Goal: Use online tool/utility: Utilize a website feature to perform a specific function

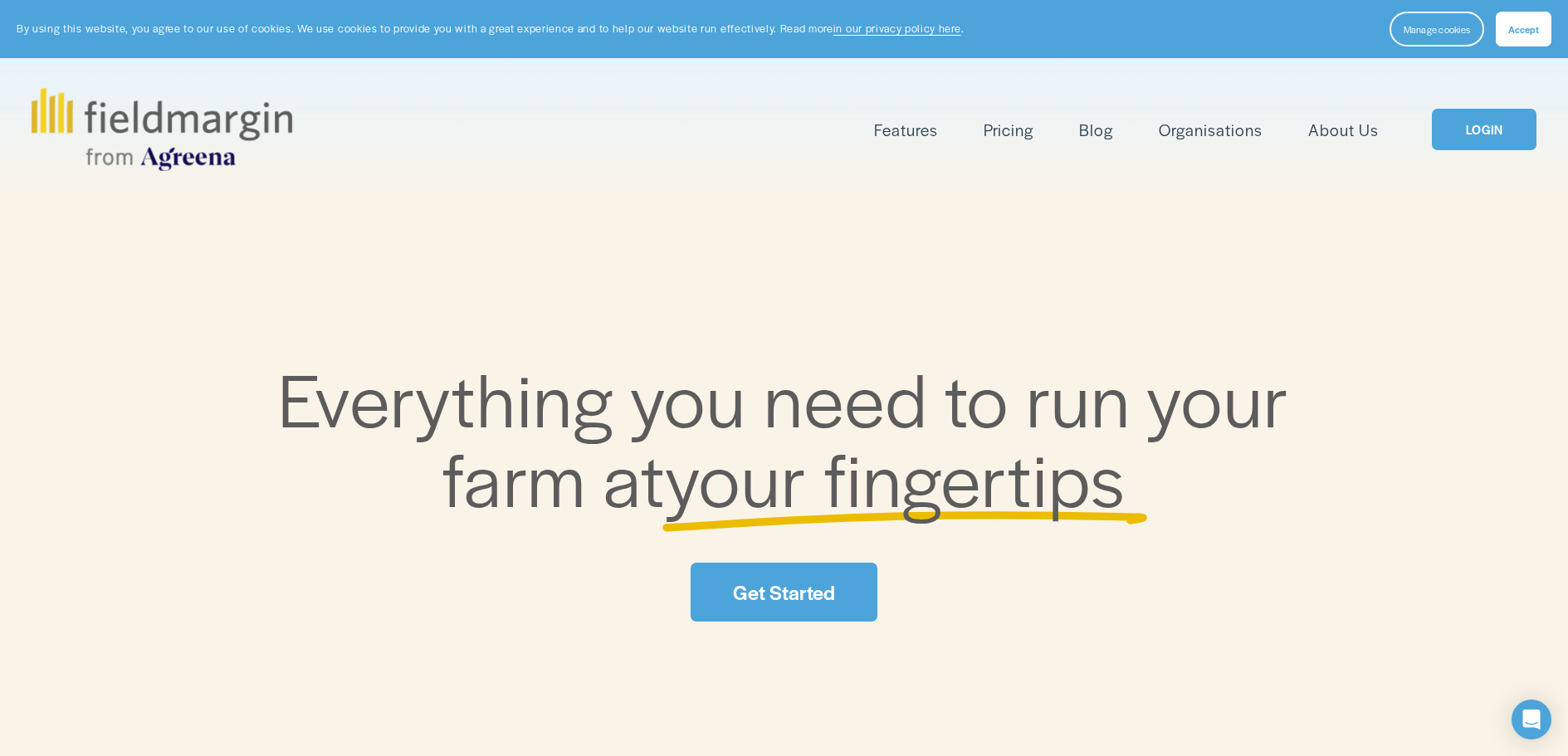
click at [800, 591] on link "Get Started" at bounding box center [783, 592] width 186 height 59
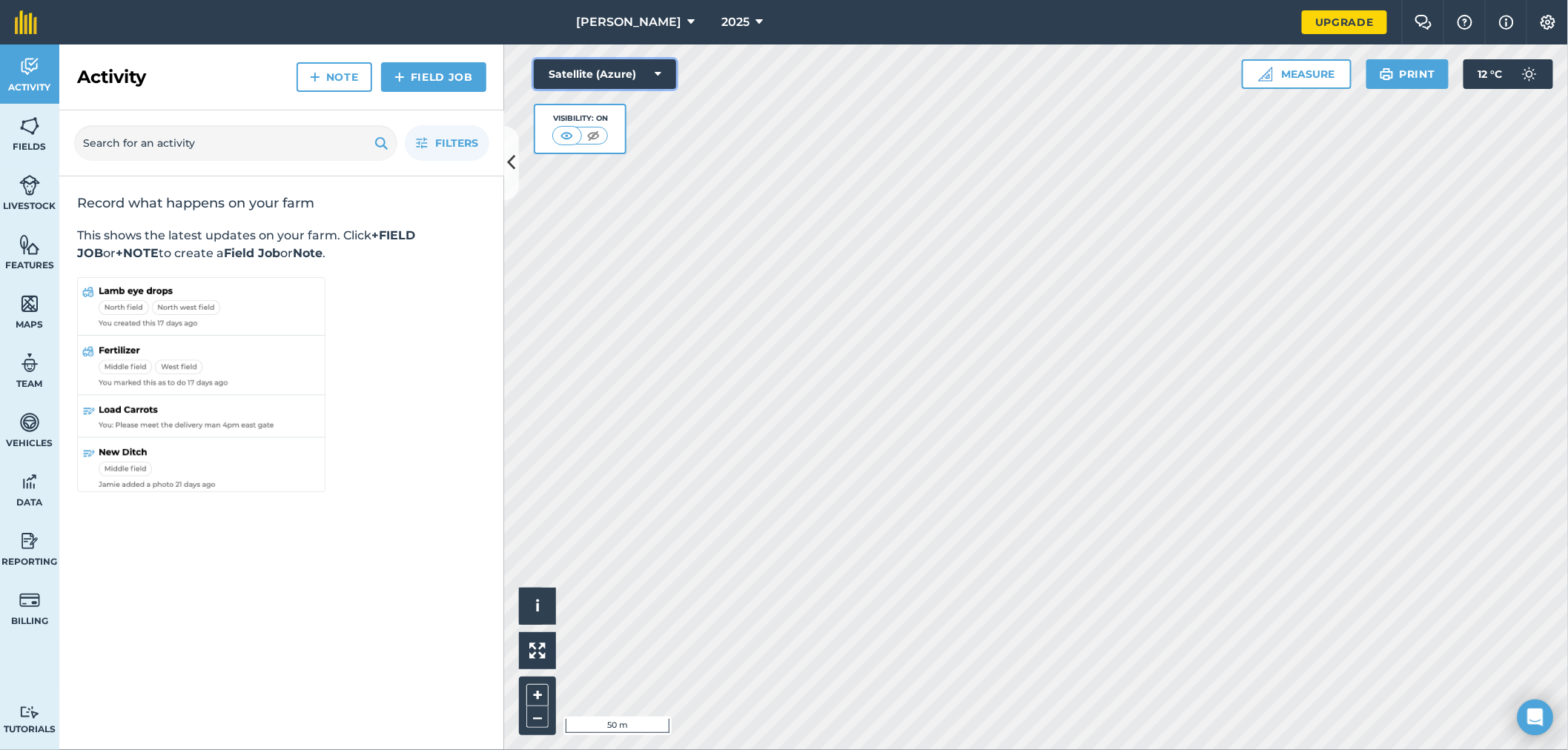
click at [662, 72] on button "Satellite (Azure)" at bounding box center [605, 74] width 142 height 30
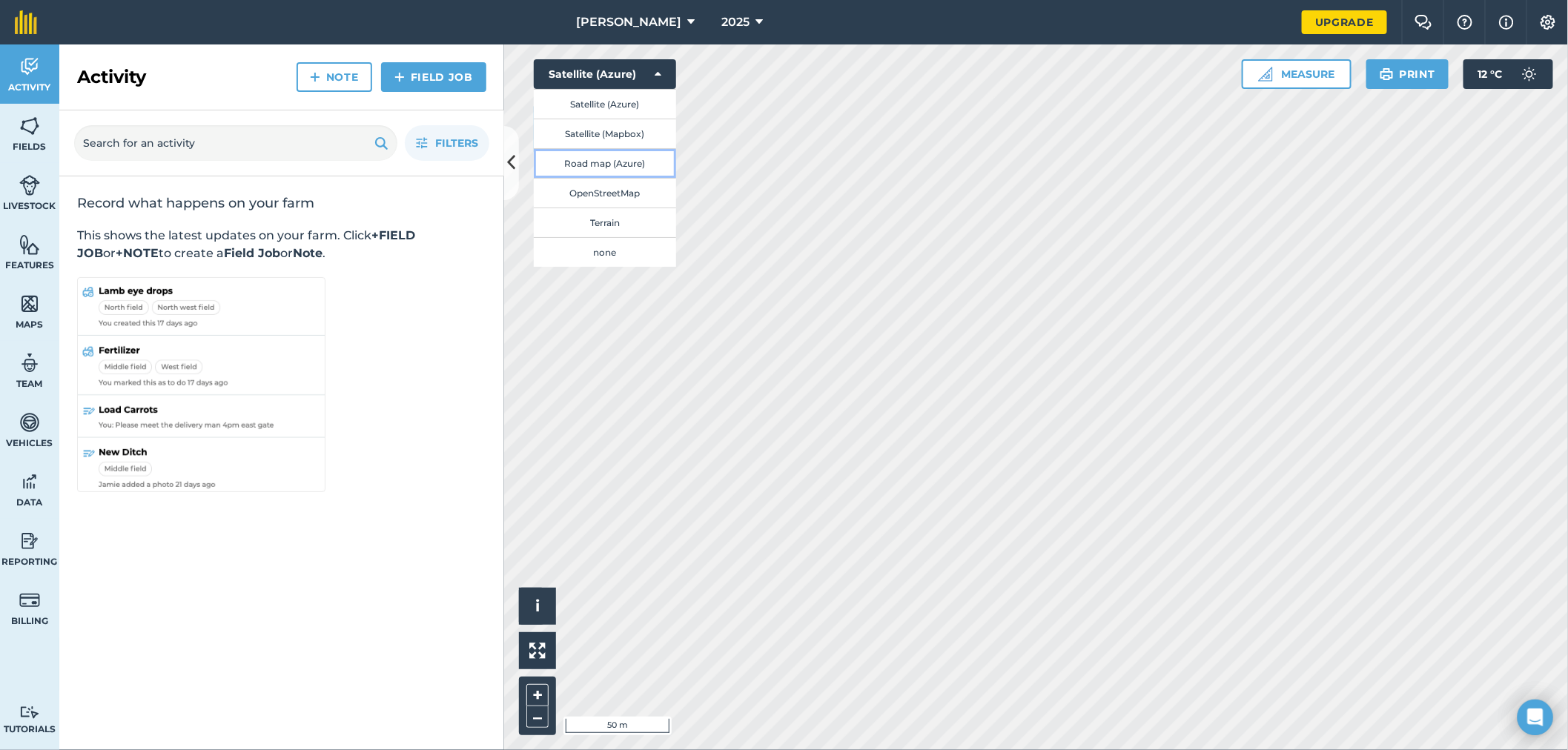
click at [600, 167] on button "Road map (Azure)" at bounding box center [605, 163] width 142 height 30
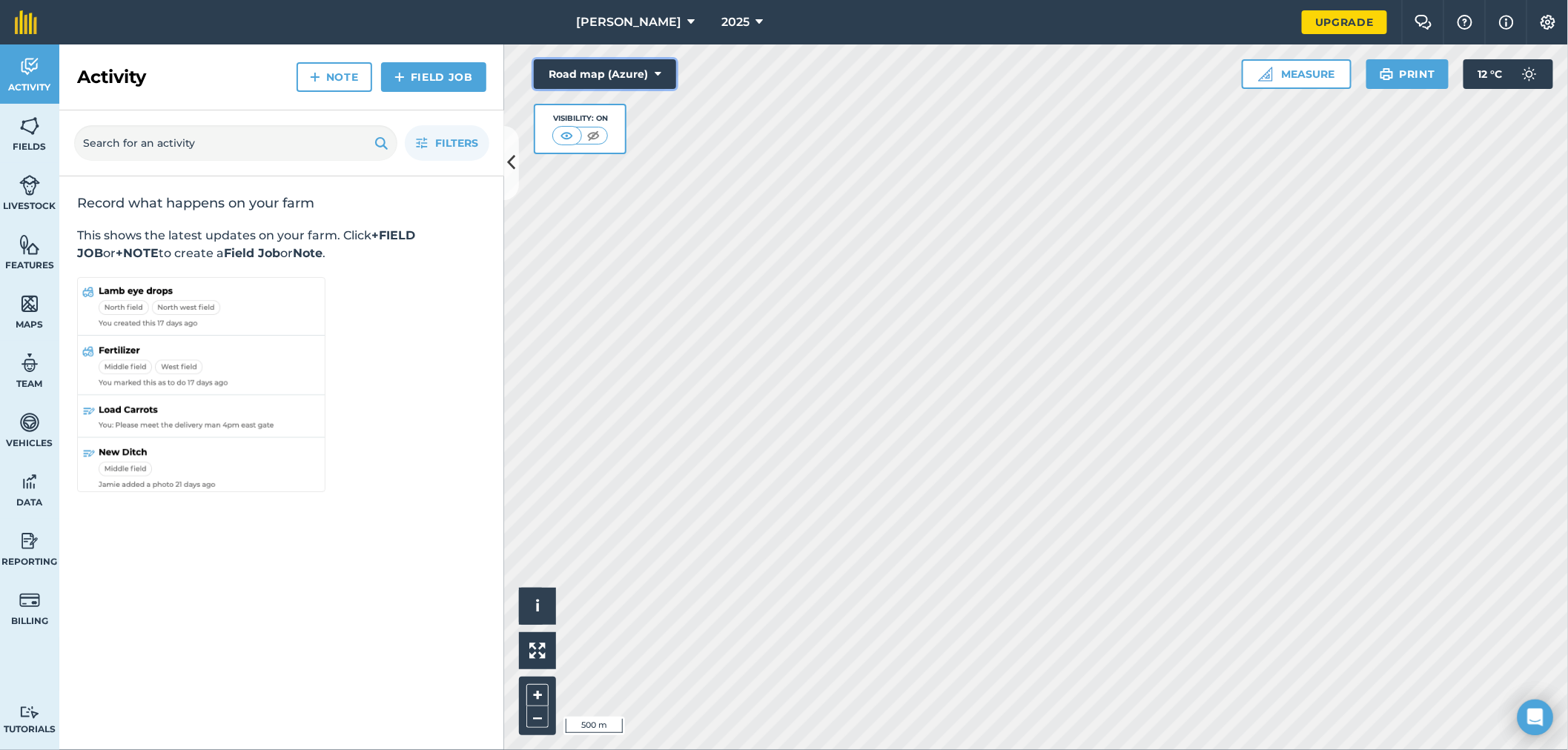
click at [656, 76] on icon at bounding box center [657, 74] width 7 height 15
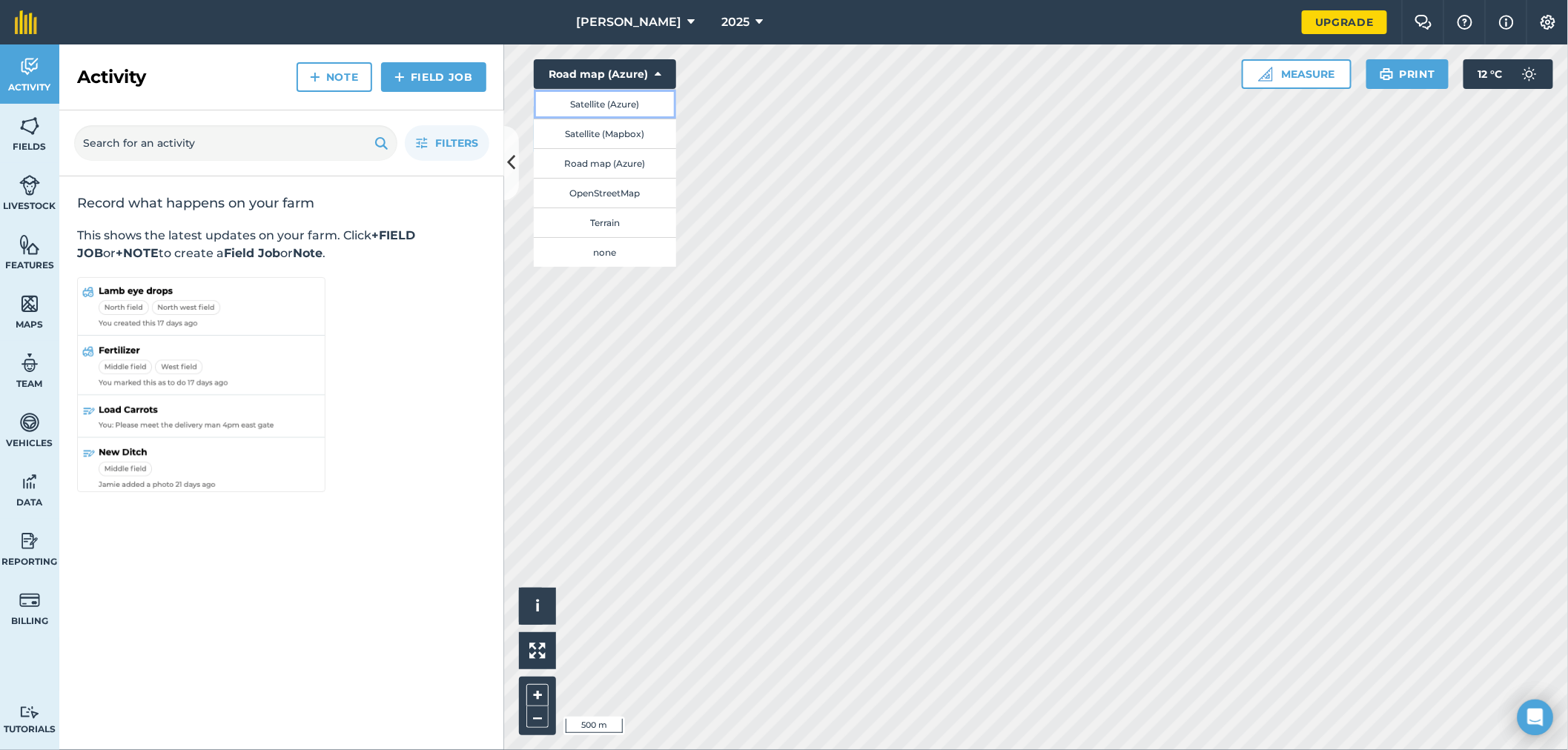
click at [618, 104] on button "Satellite (Azure)" at bounding box center [605, 104] width 142 height 30
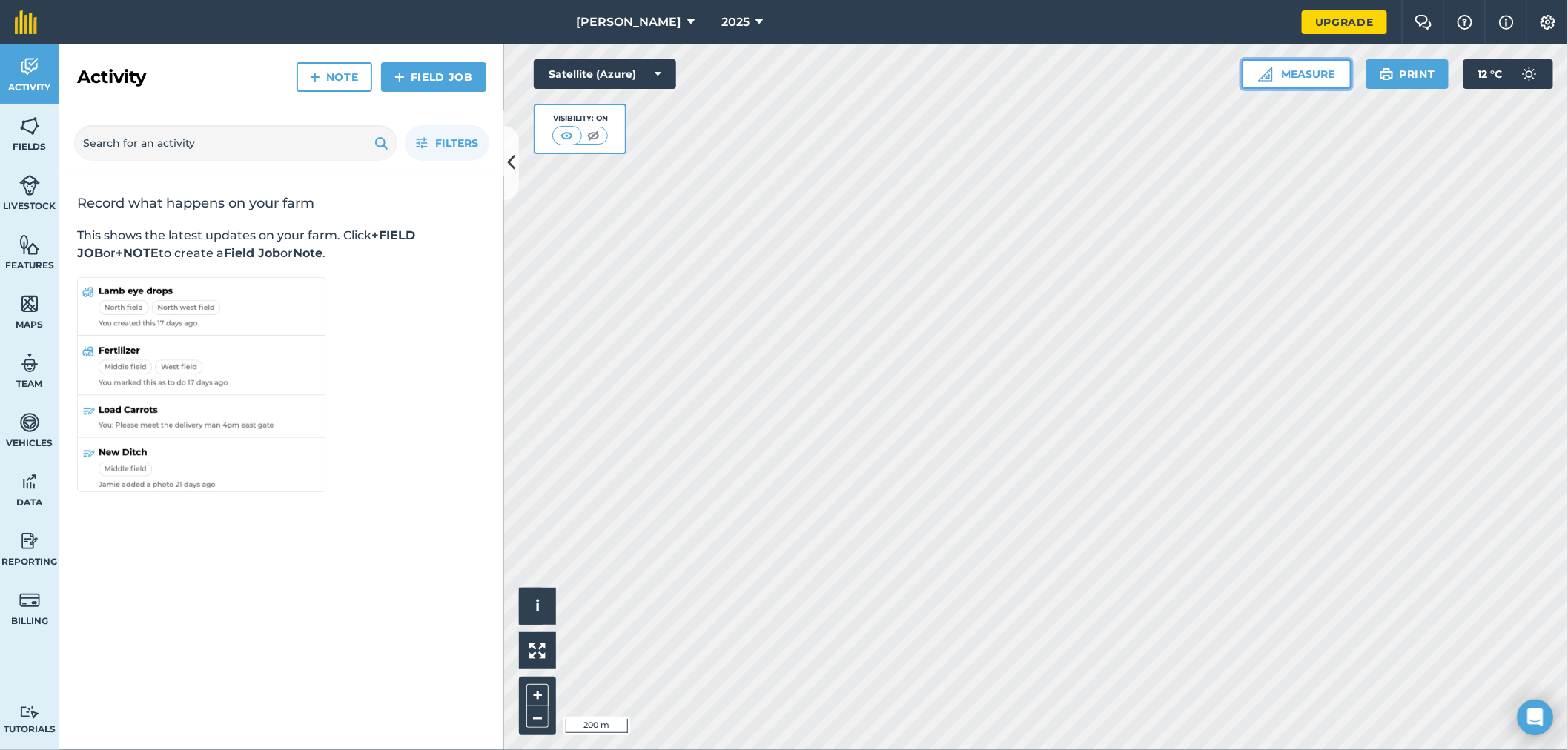
click at [1311, 77] on button "Measure" at bounding box center [1297, 74] width 110 height 30
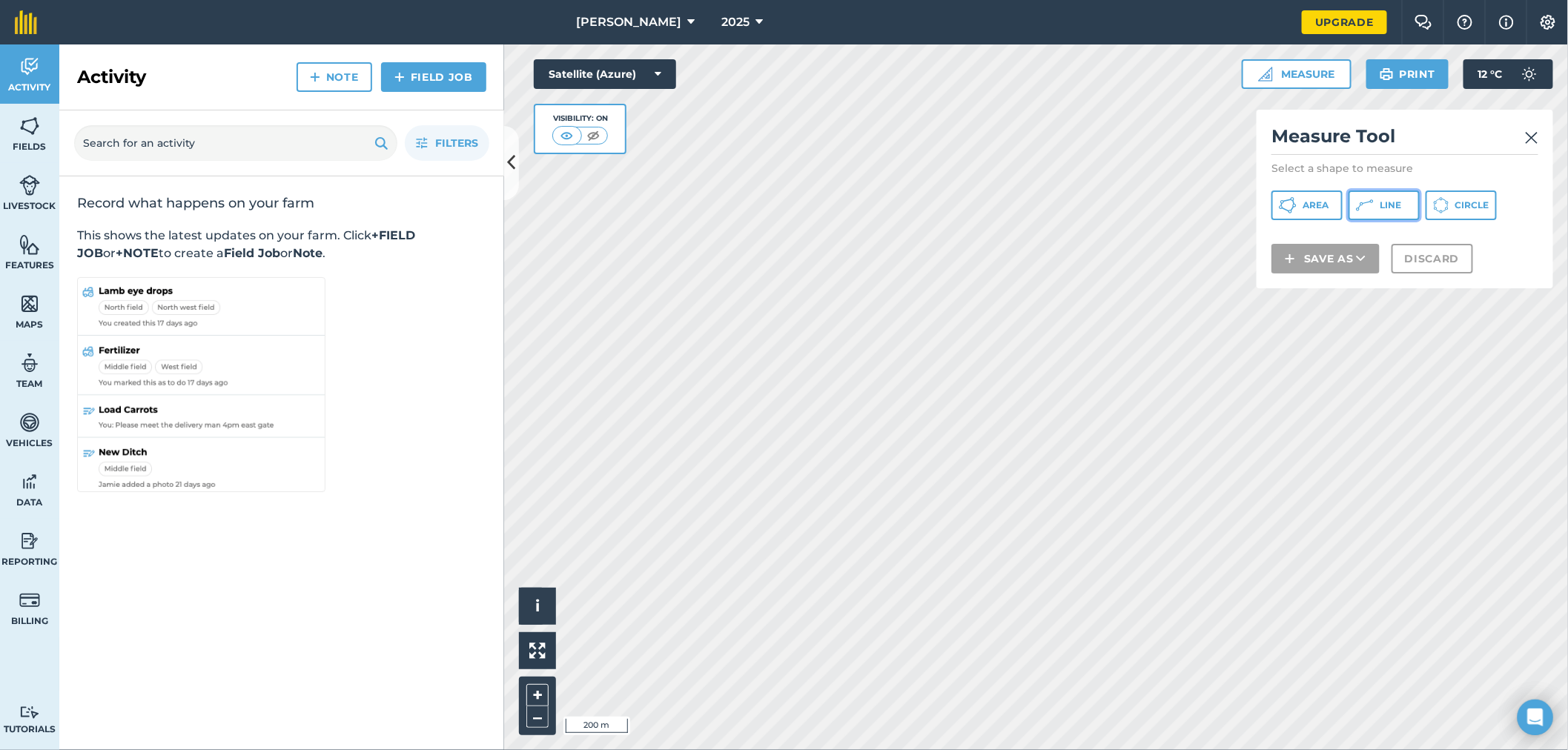
click at [1387, 204] on span "Line" at bounding box center [1390, 205] width 22 height 12
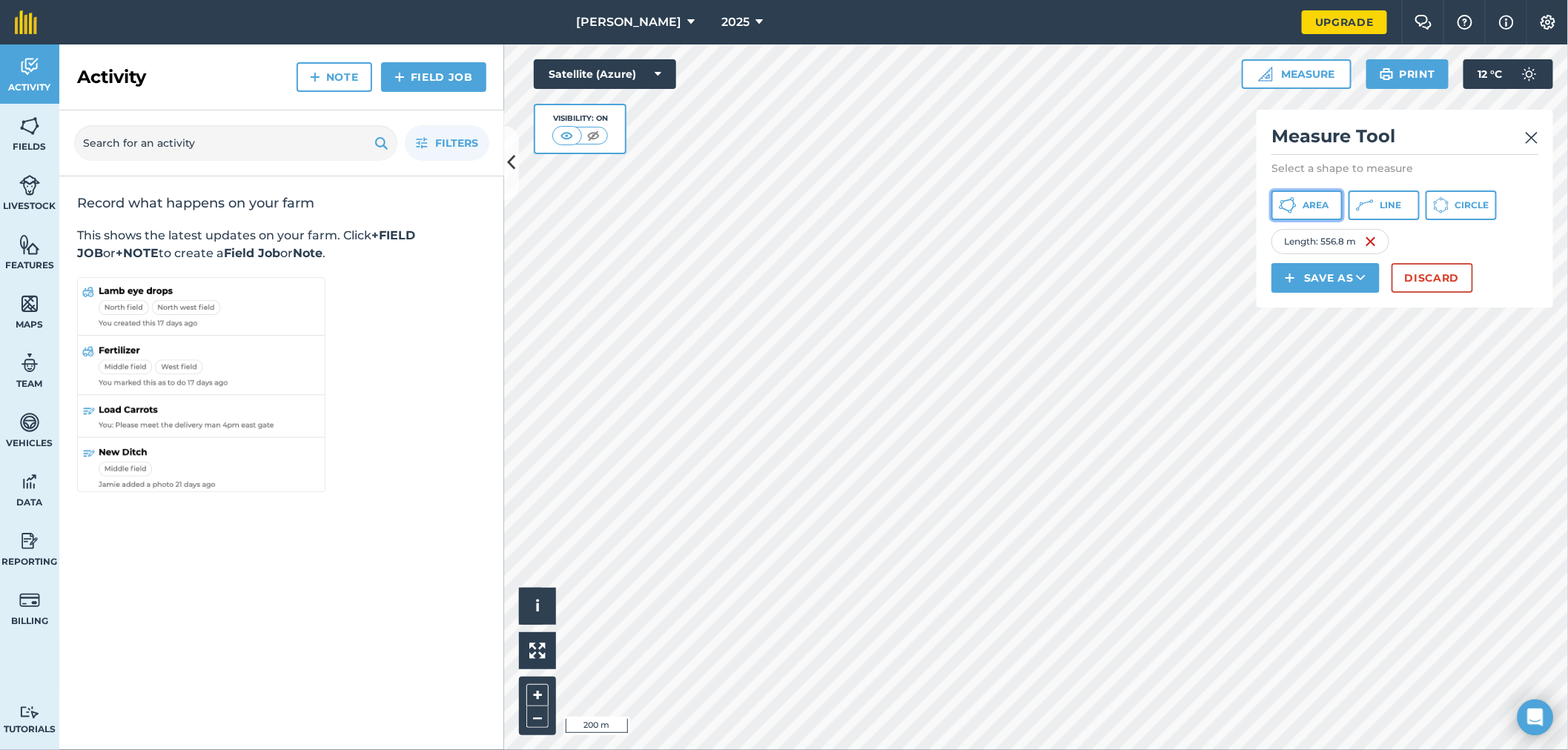
click at [1314, 206] on span "Area" at bounding box center [1315, 205] width 26 height 12
click at [1434, 275] on button "Discard" at bounding box center [1432, 278] width 82 height 30
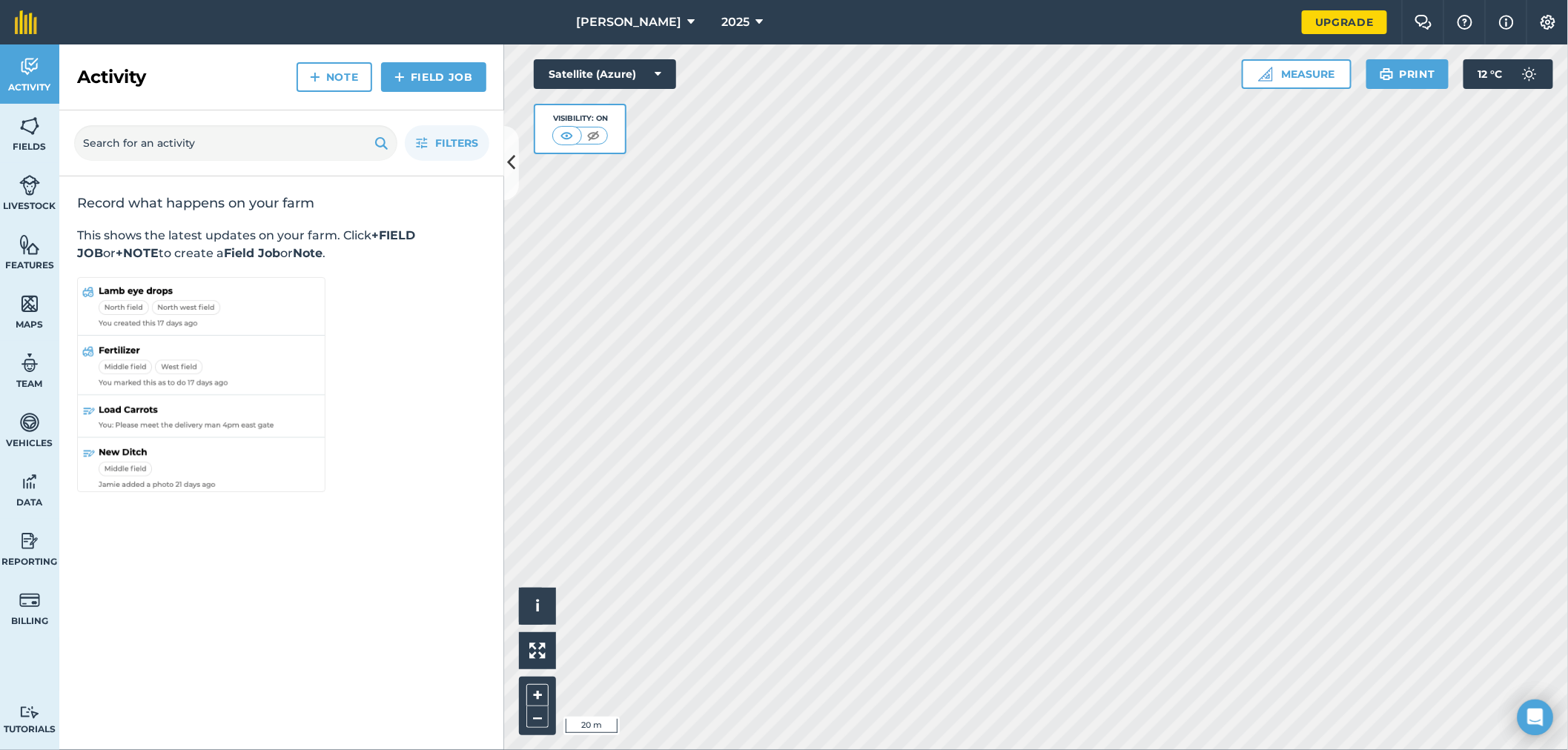
click at [1202, 0] on html "Quinlan 2025 Upgrade Farm Chat Help Info Settings Map printing is not available…" at bounding box center [784, 396] width 1568 height 793
click at [1314, 76] on button "Measure" at bounding box center [1297, 74] width 110 height 30
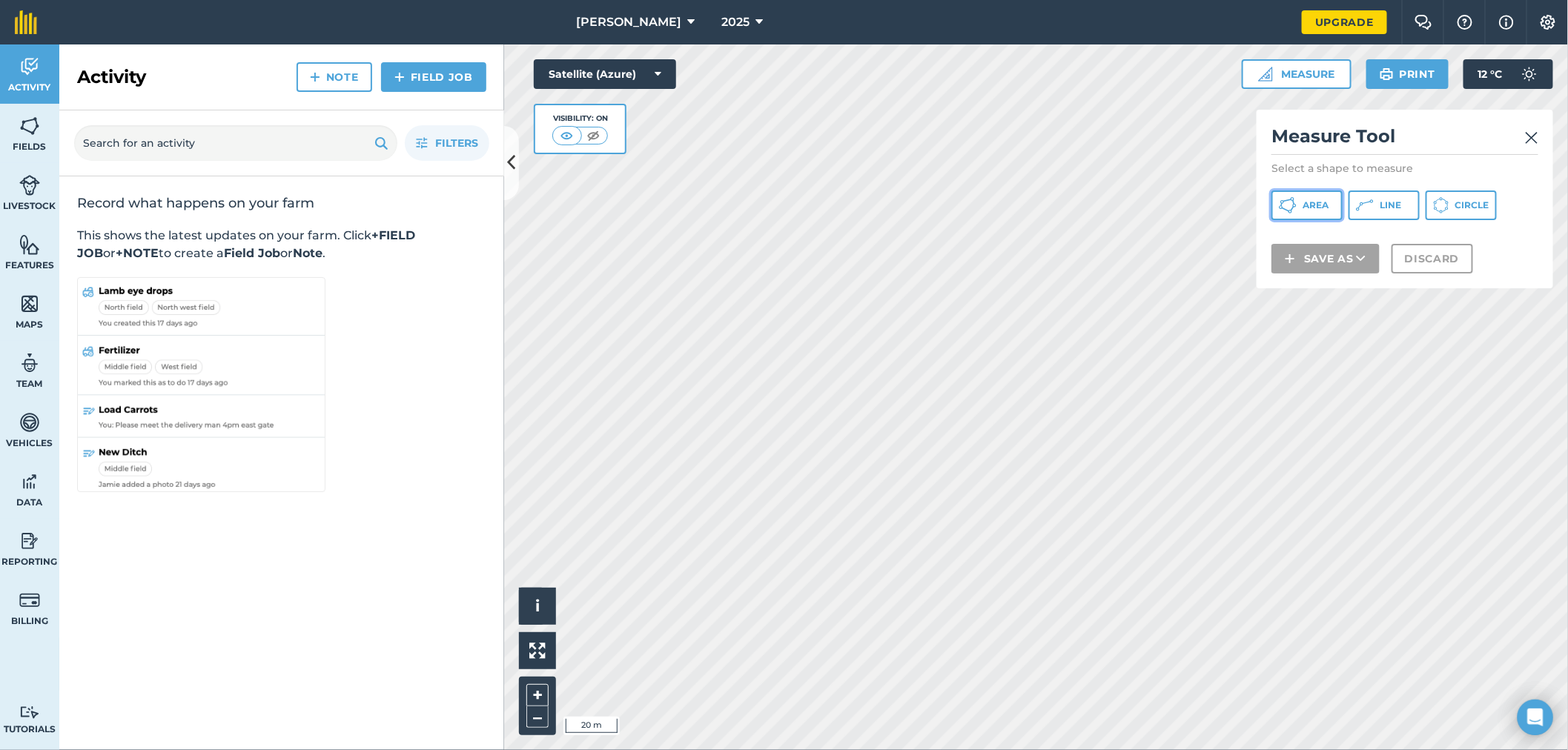
click at [1311, 208] on span "Area" at bounding box center [1315, 205] width 26 height 12
click at [1388, 204] on span "Line" at bounding box center [1390, 205] width 22 height 12
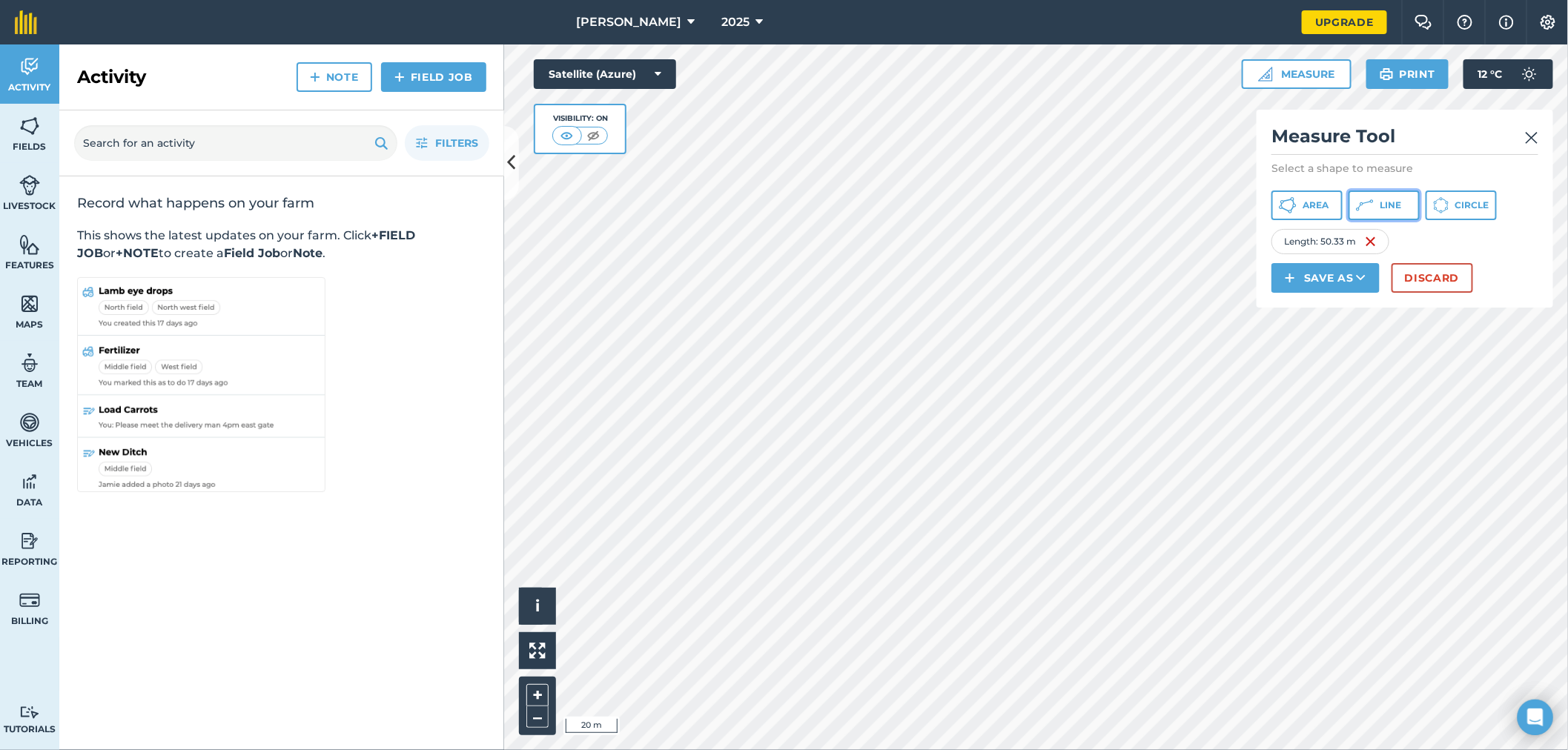
click at [1380, 208] on span "Line" at bounding box center [1390, 205] width 22 height 12
click at [1336, 206] on button "Area" at bounding box center [1307, 205] width 71 height 30
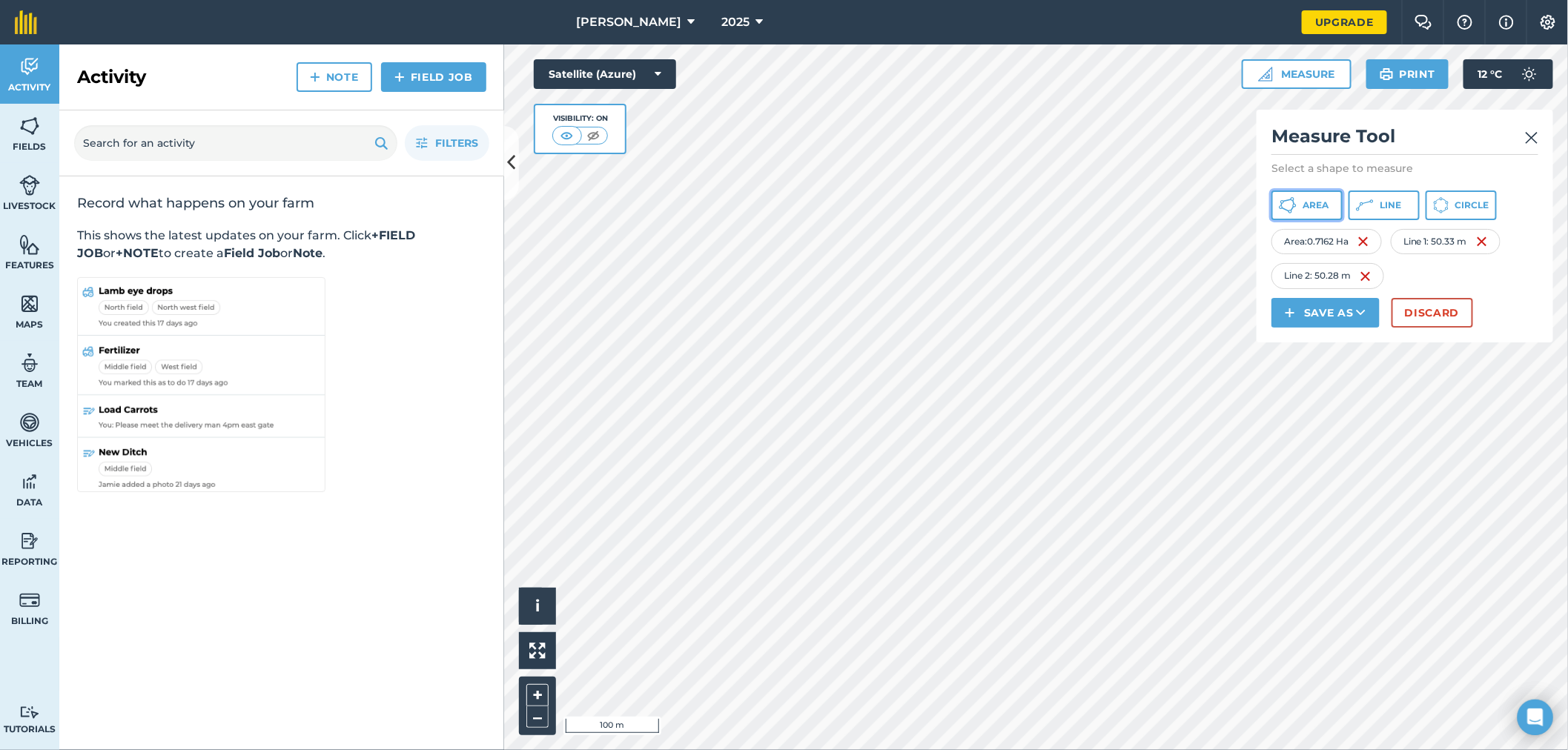
click at [1323, 204] on span "Area" at bounding box center [1315, 205] width 26 height 12
